Goal: Find specific page/section

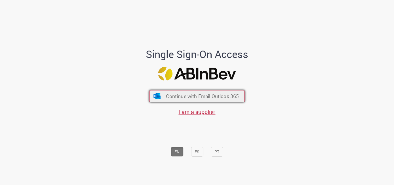
click at [215, 98] on span "Continue with Email Outlook 365" at bounding box center [202, 95] width 73 height 7
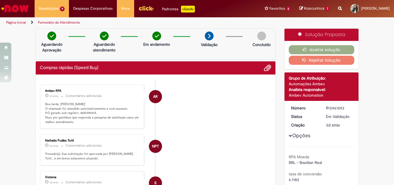
click at [20, 5] on img "Ir para a Homepage" at bounding box center [15, 8] width 29 height 11
